Goal: Check status: Check status

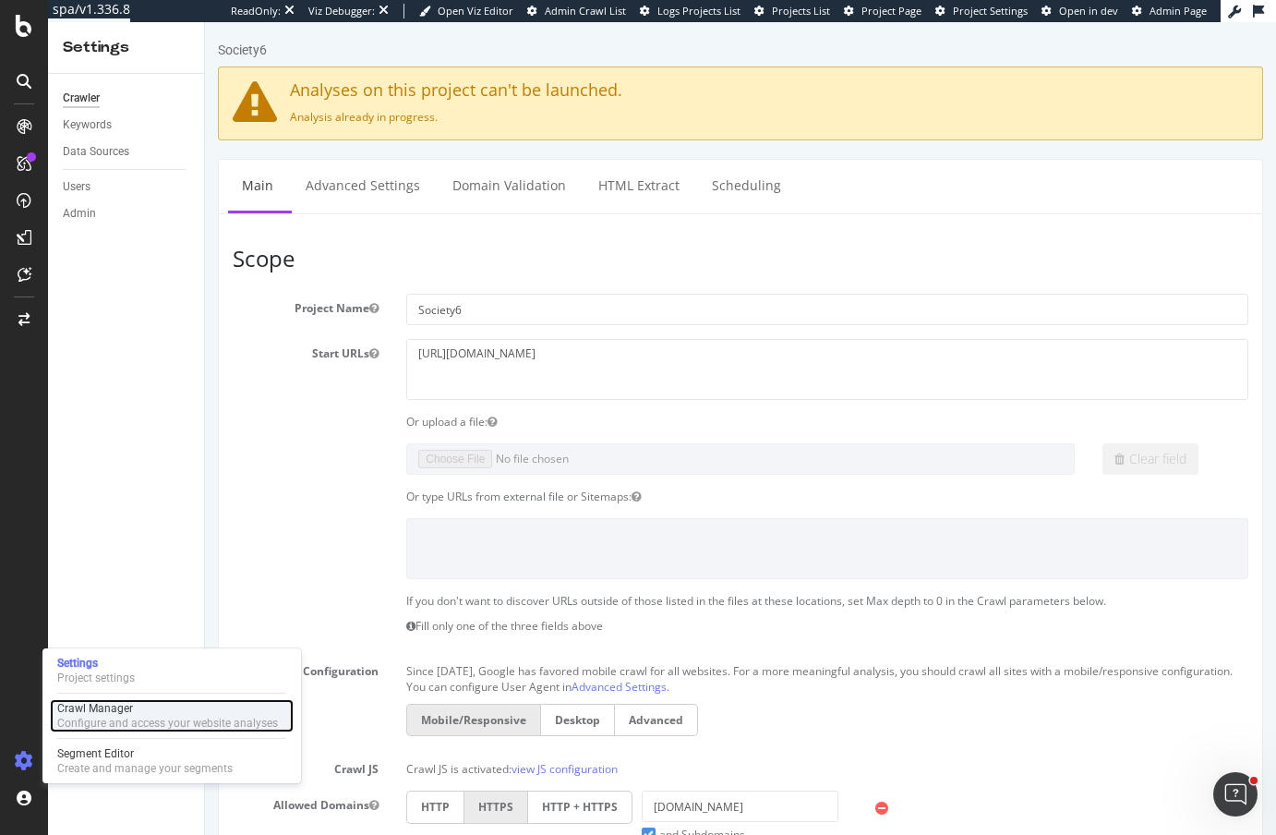
click at [114, 707] on div "Crawl Manager" at bounding box center [167, 708] width 221 height 15
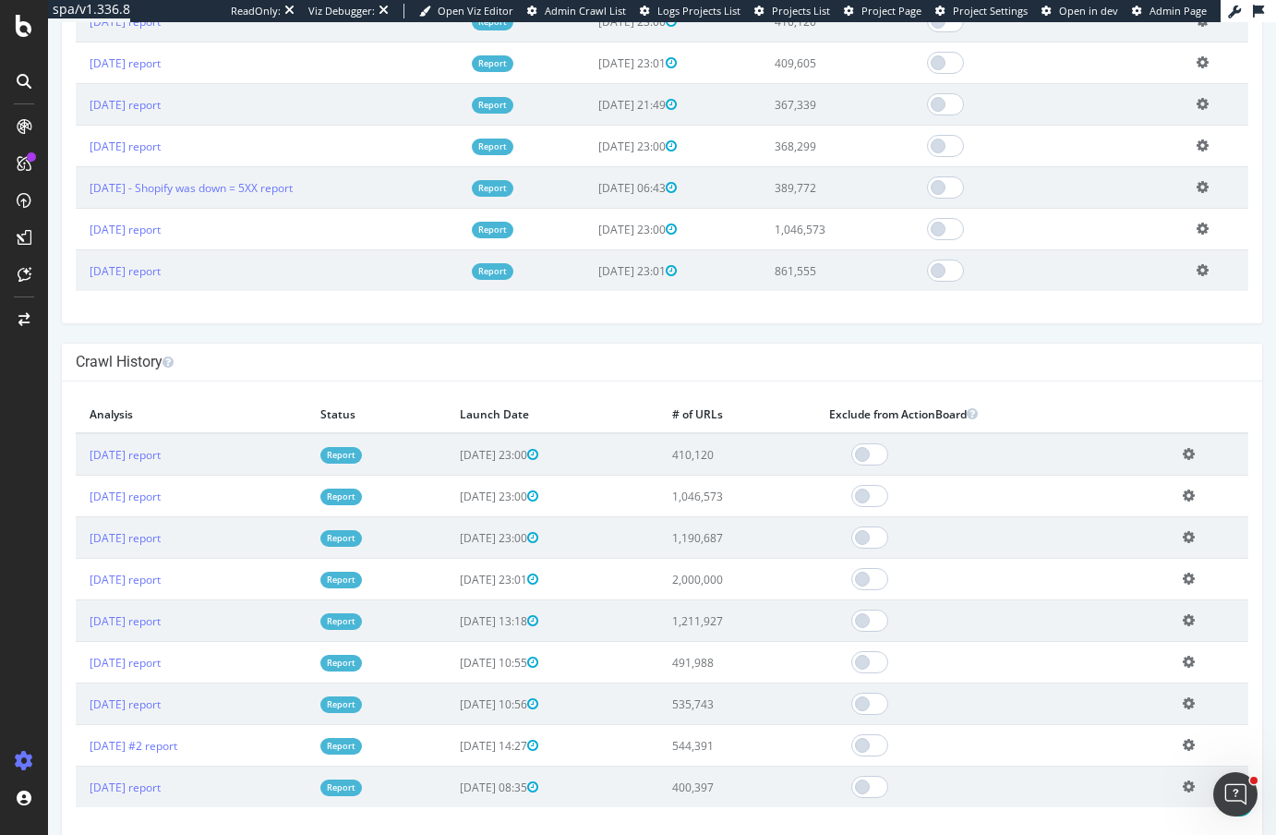
scroll to position [892, 0]
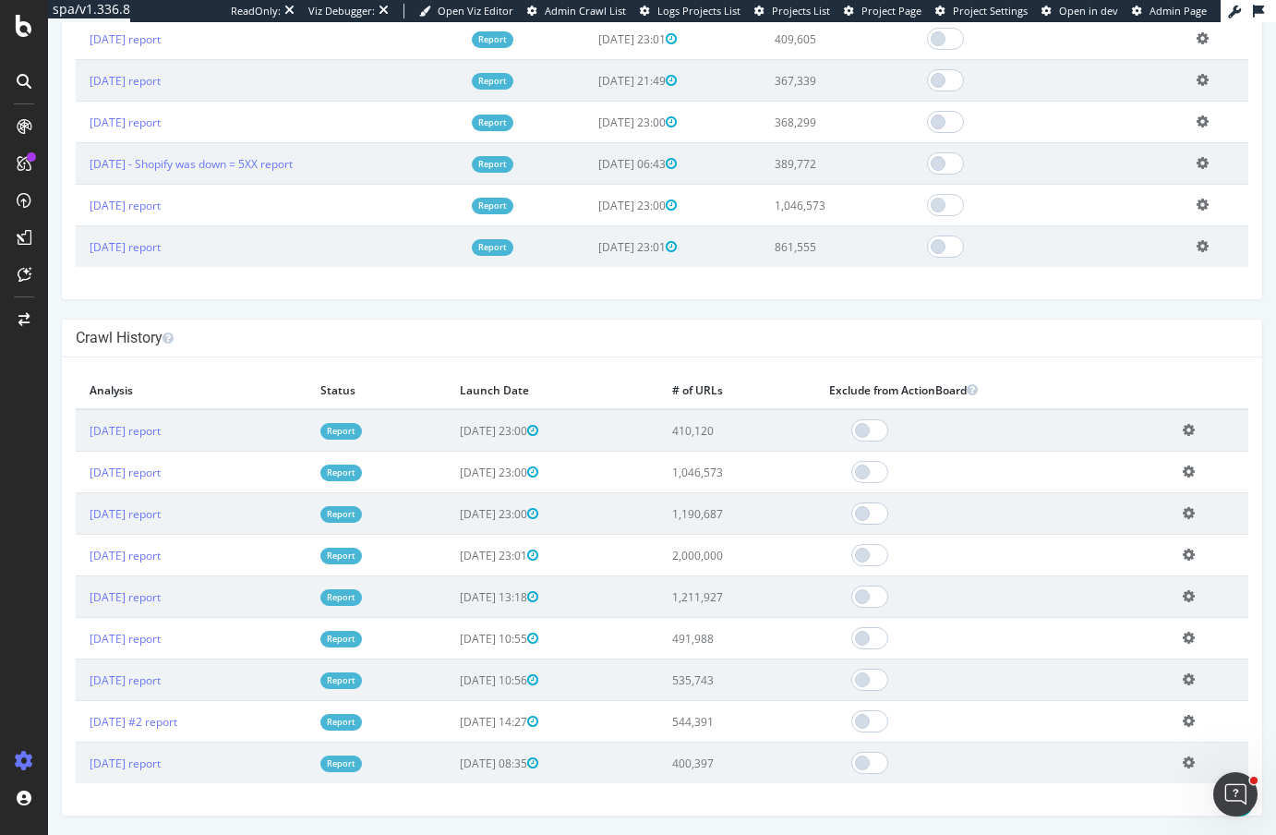
drag, startPoint x: 805, startPoint y: 553, endPoint x: 661, endPoint y: 553, distance: 144.0
click at [661, 553] on tr "[DATE] report Report [DATE] 23:01 2,000,000 Add name Delete analysis" at bounding box center [662, 556] width 1173 height 42
drag, startPoint x: 795, startPoint y: 506, endPoint x: 711, endPoint y: 466, distance: 92.9
click at [711, 466] on tbody "[DATE] report Report [DATE] 23:00 410,120 Add name Delete analysis [DATE] repor…" at bounding box center [662, 596] width 1173 height 374
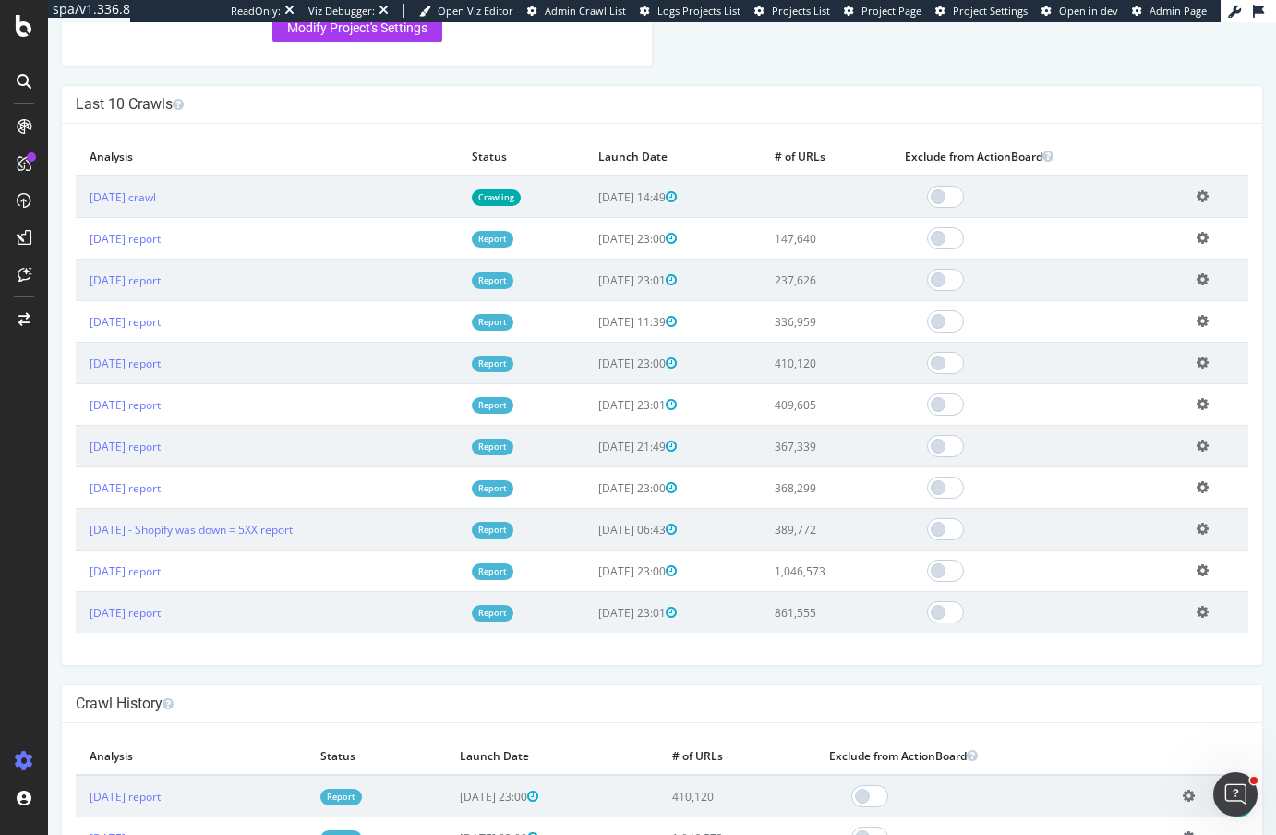
scroll to position [513, 0]
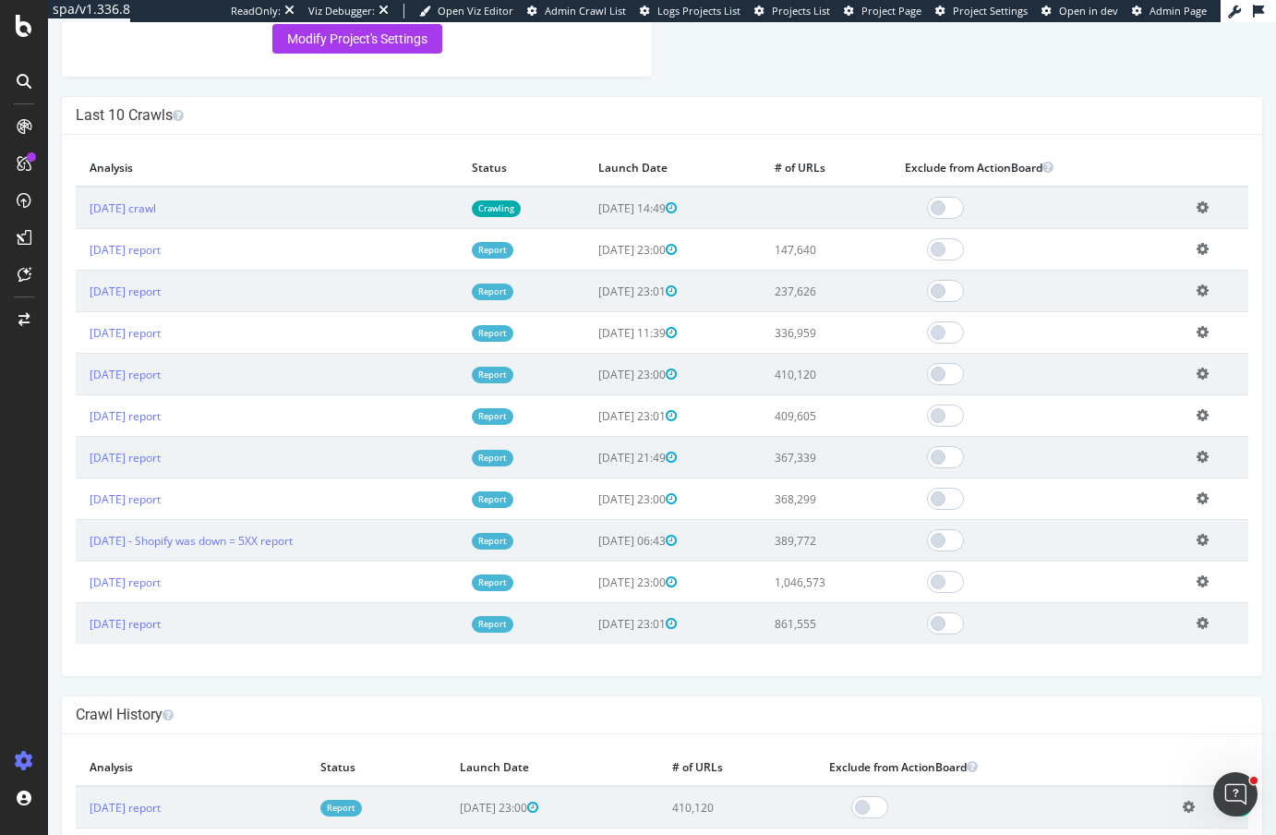
drag, startPoint x: 855, startPoint y: 536, endPoint x: 793, endPoint y: 535, distance: 61.9
click at [792, 536] on tr "[DATE] - Shopify was down = 5XX report Report [DATE] 06:43 389,772 Edit name De…" at bounding box center [662, 541] width 1173 height 42
drag, startPoint x: 859, startPoint y: 505, endPoint x: 804, endPoint y: 221, distance: 289.5
click at [804, 221] on tbody "[DATE] crawl Crawling [DATE] 14:49 Add name Delete analysis [DATE] report Repor…" at bounding box center [662, 415] width 1173 height 457
click at [891, 469] on td "367,339" at bounding box center [826, 458] width 130 height 42
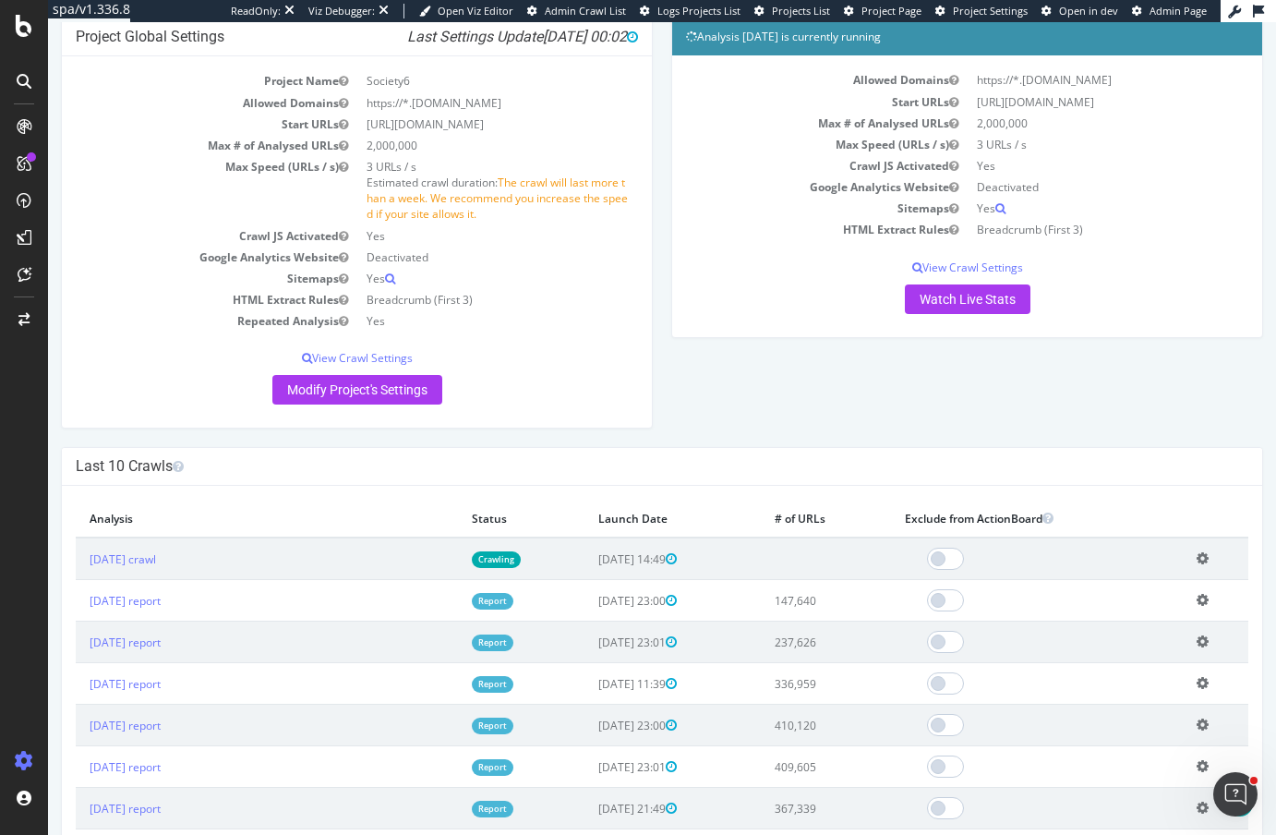
scroll to position [0, 0]
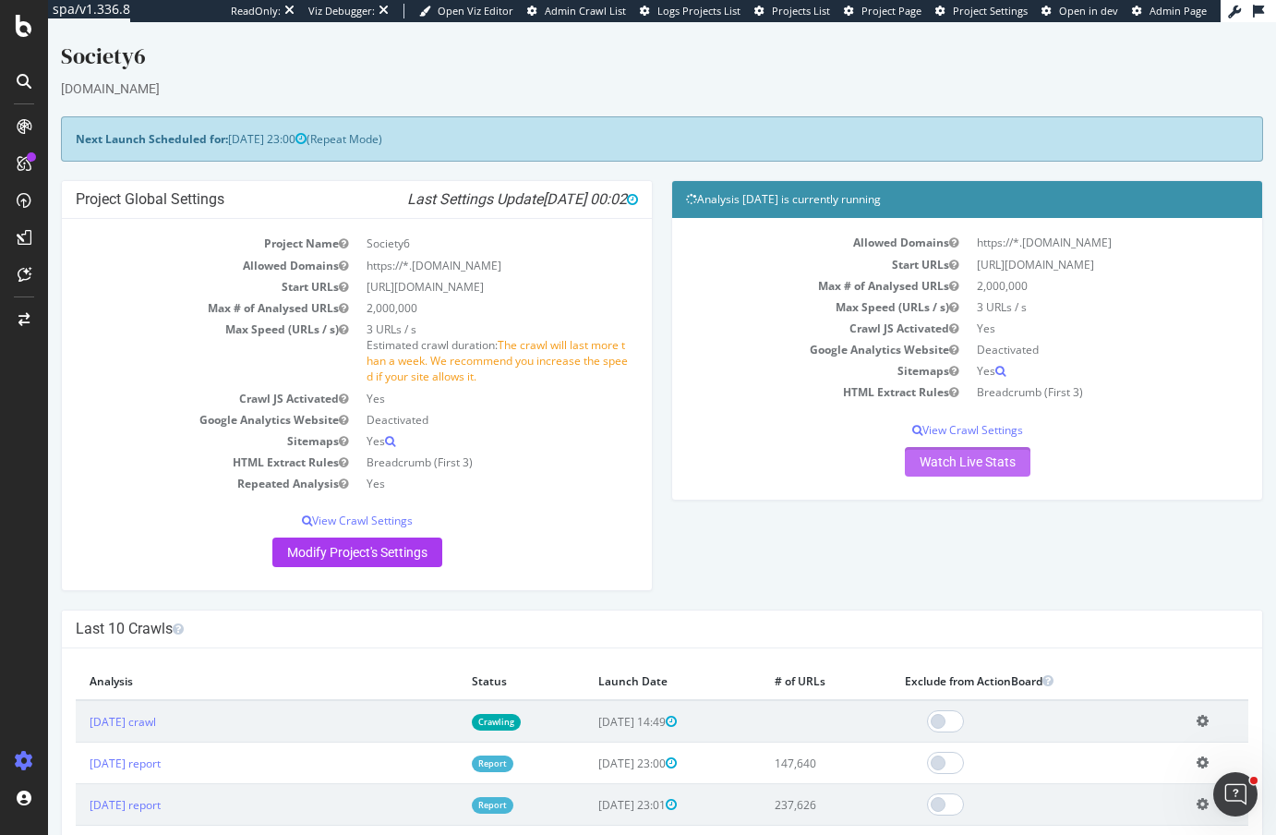
click at [978, 465] on link "Watch Live Stats" at bounding box center [968, 462] width 126 height 30
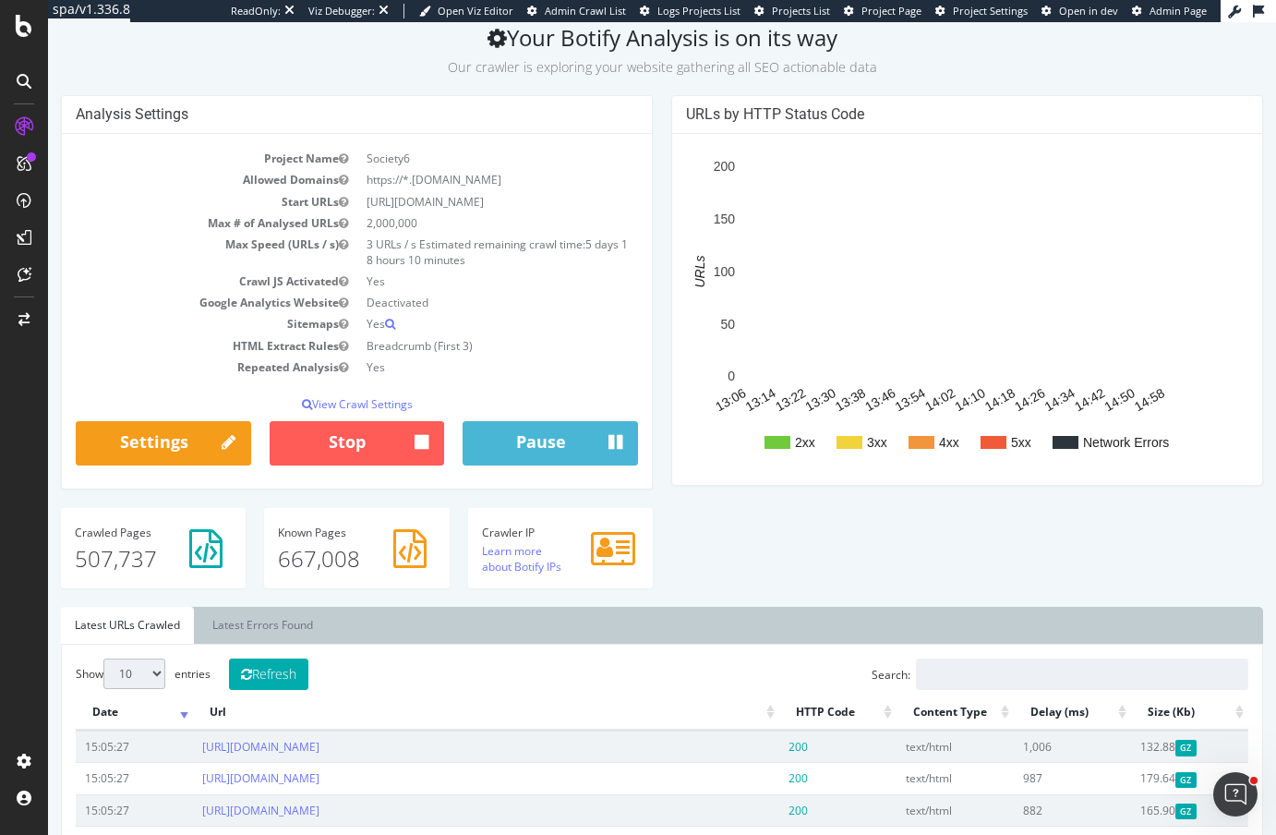
scroll to position [151, 0]
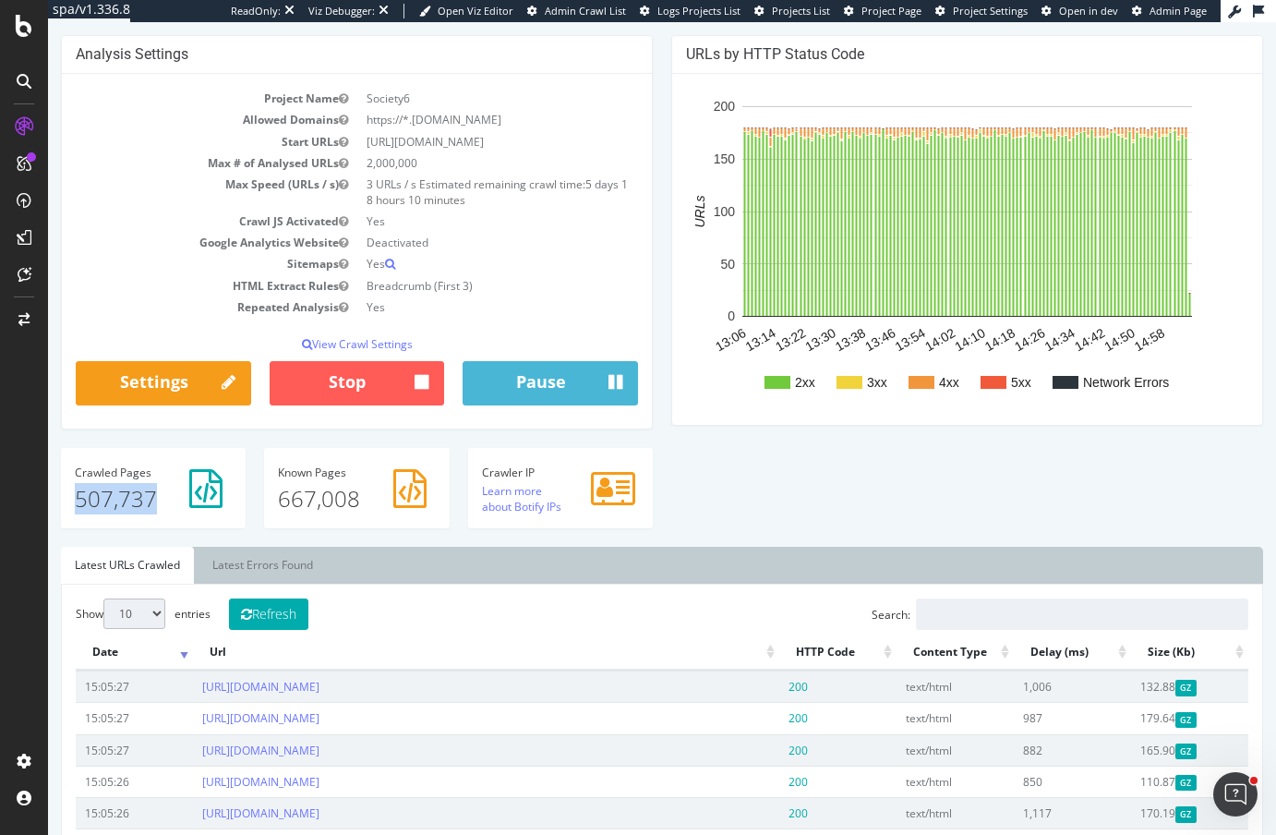
drag, startPoint x: 73, startPoint y: 499, endPoint x: 164, endPoint y: 502, distance: 91.5
click at [165, 502] on div "Crawled Pages 507,737" at bounding box center [153, 488] width 185 height 80
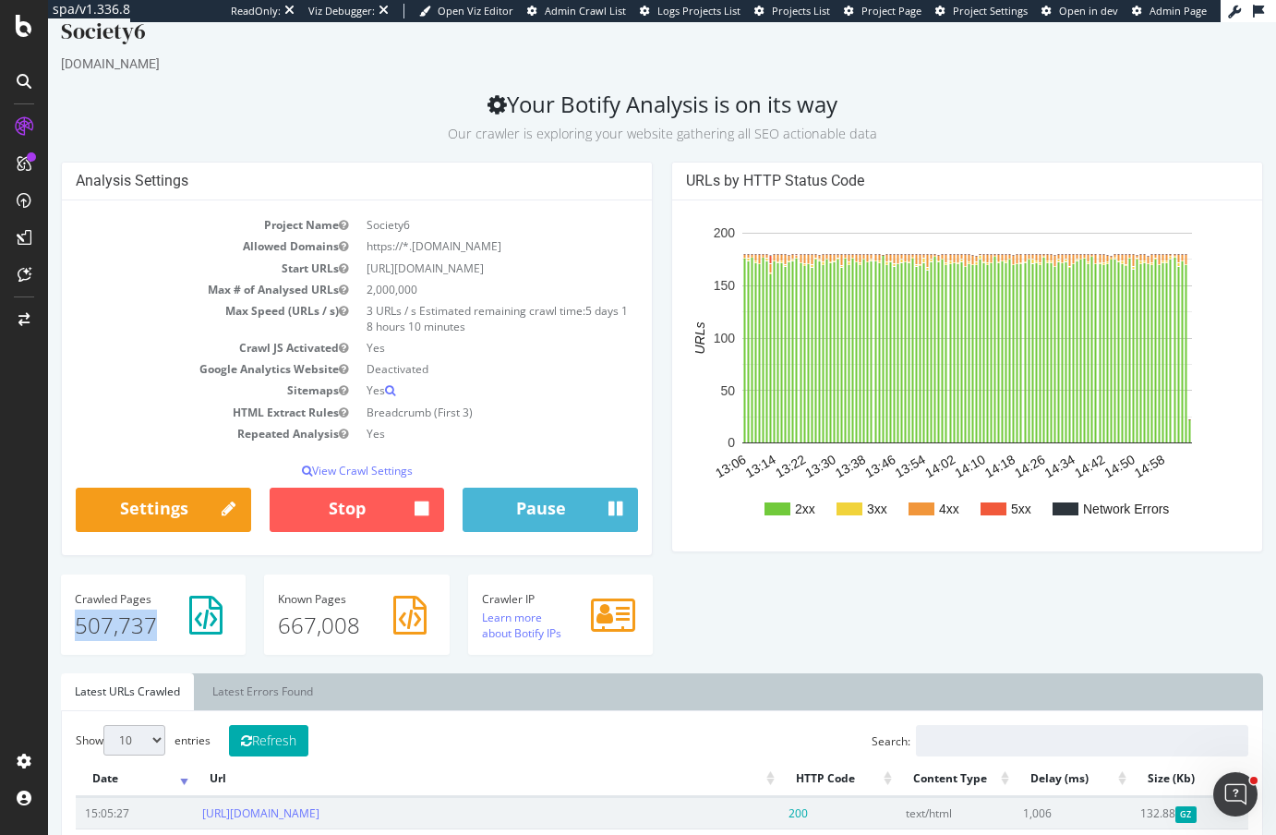
scroll to position [22, 0]
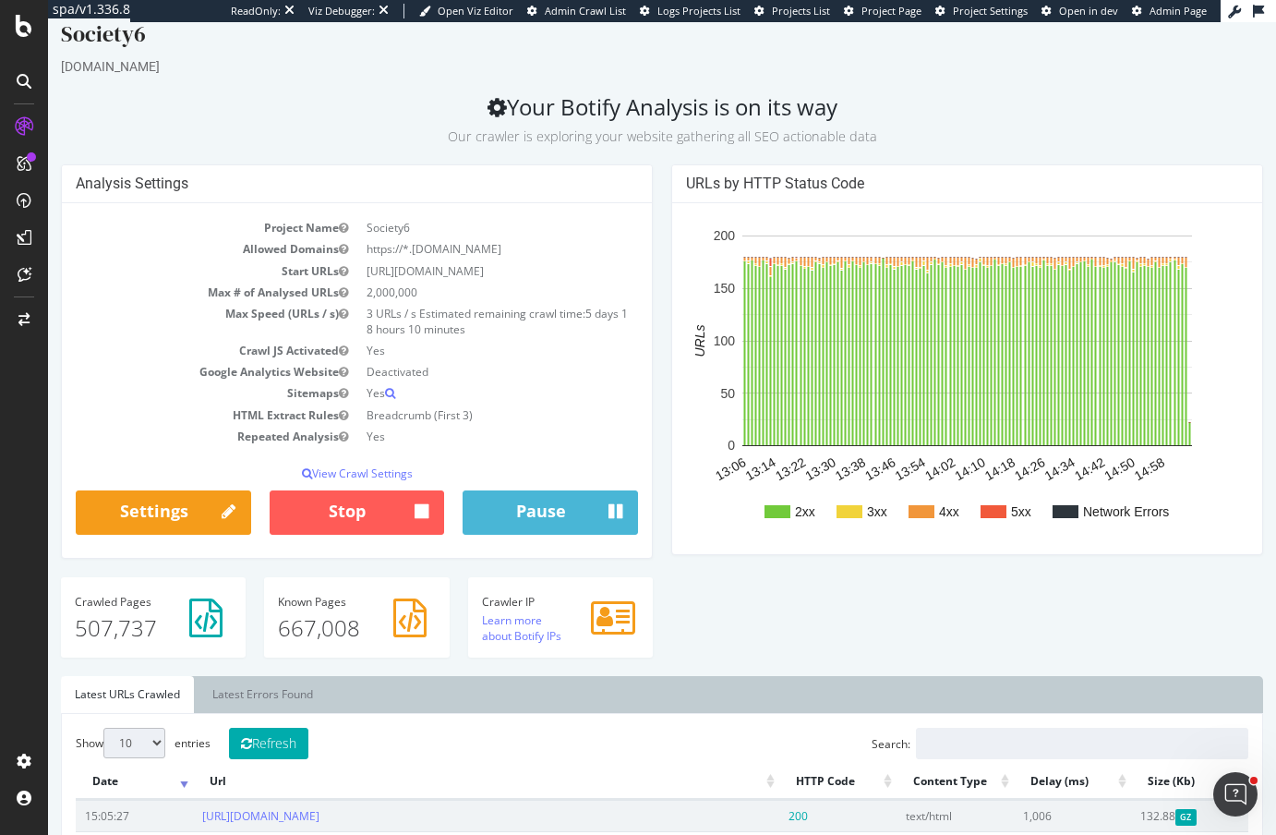
click at [915, 606] on div "Analysis Settings Project Name Society6 Allowed Domains https://*.[DOMAIN_NAME]…" at bounding box center [662, 420] width 1221 height 512
drag, startPoint x: 589, startPoint y: 105, endPoint x: 952, endPoint y: 113, distance: 362.9
click at [952, 113] on h2 "Your Botify Analysis is on its way Our crawler is exploring your website gather…" at bounding box center [662, 120] width 1202 height 52
drag, startPoint x: 471, startPoint y: 137, endPoint x: 800, endPoint y: 143, distance: 329.7
click at [800, 143] on small "Our crawler is exploring your website gathering all SEO actionable data" at bounding box center [662, 136] width 429 height 18
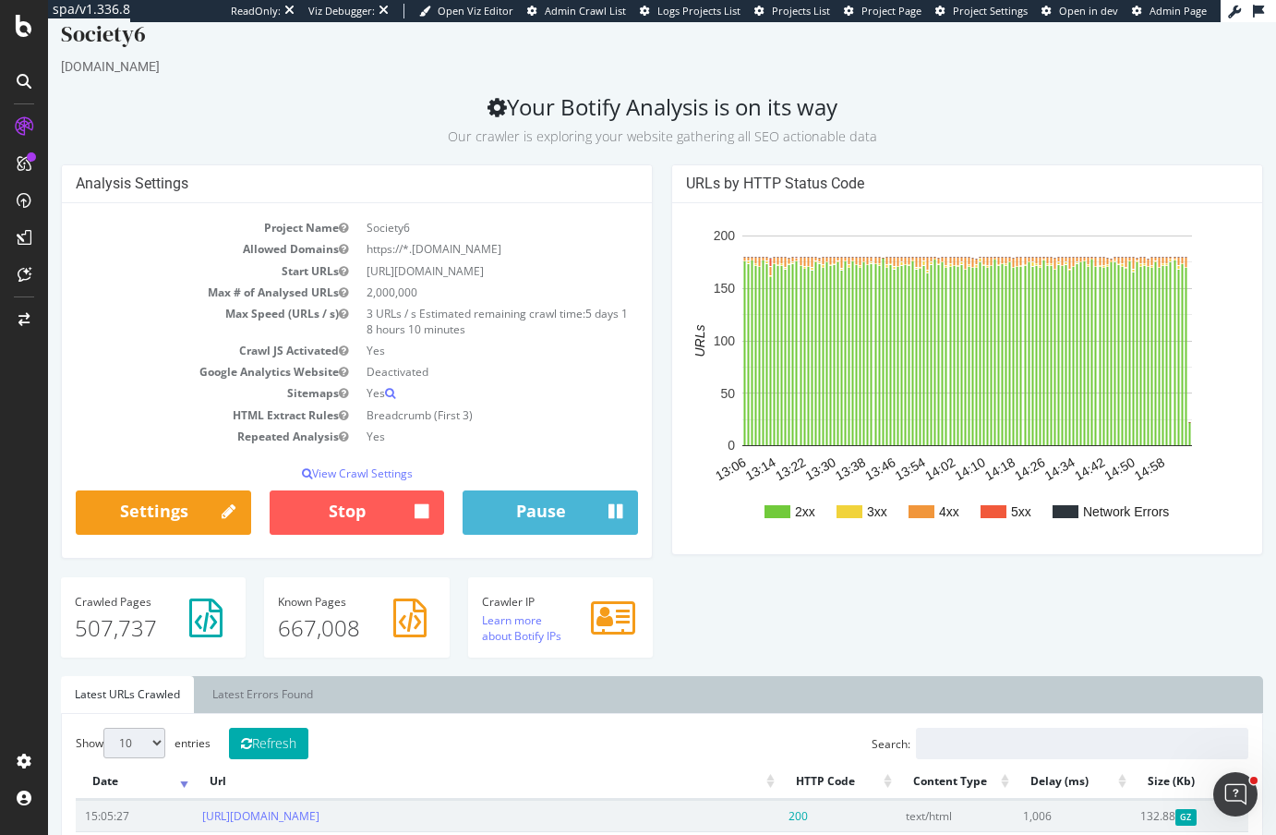
click at [730, 611] on div "Analysis Settings Project Name Society6 Allowed Domains https://*.[DOMAIN_NAME]…" at bounding box center [662, 420] width 1221 height 512
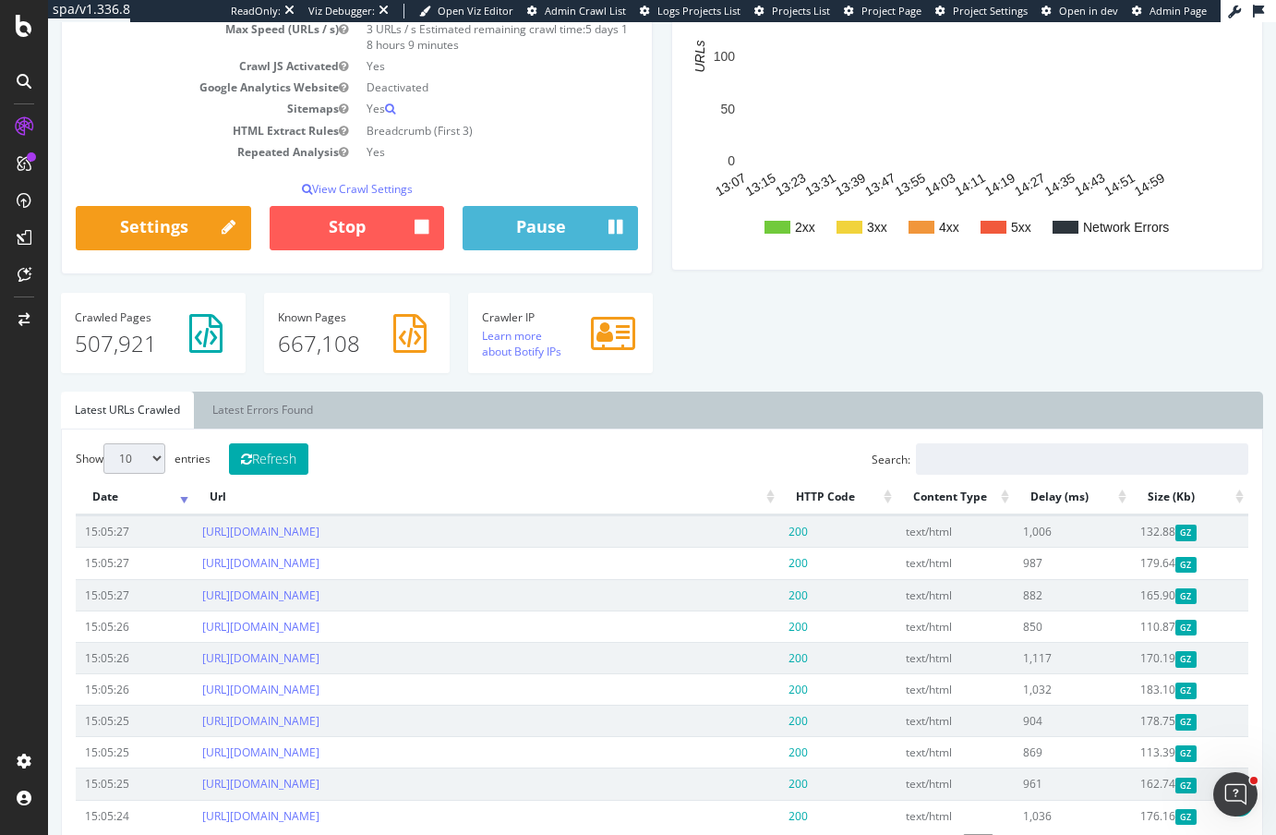
scroll to position [245, 0]
